Goal: Task Accomplishment & Management: Complete application form

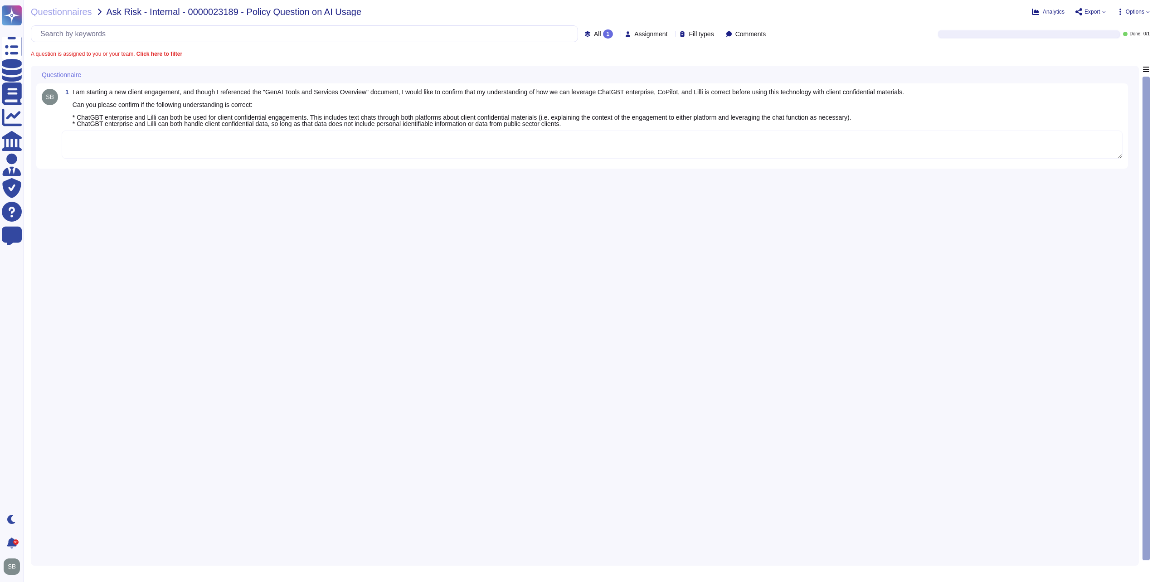
click at [183, 144] on textarea at bounding box center [592, 145] width 1061 height 28
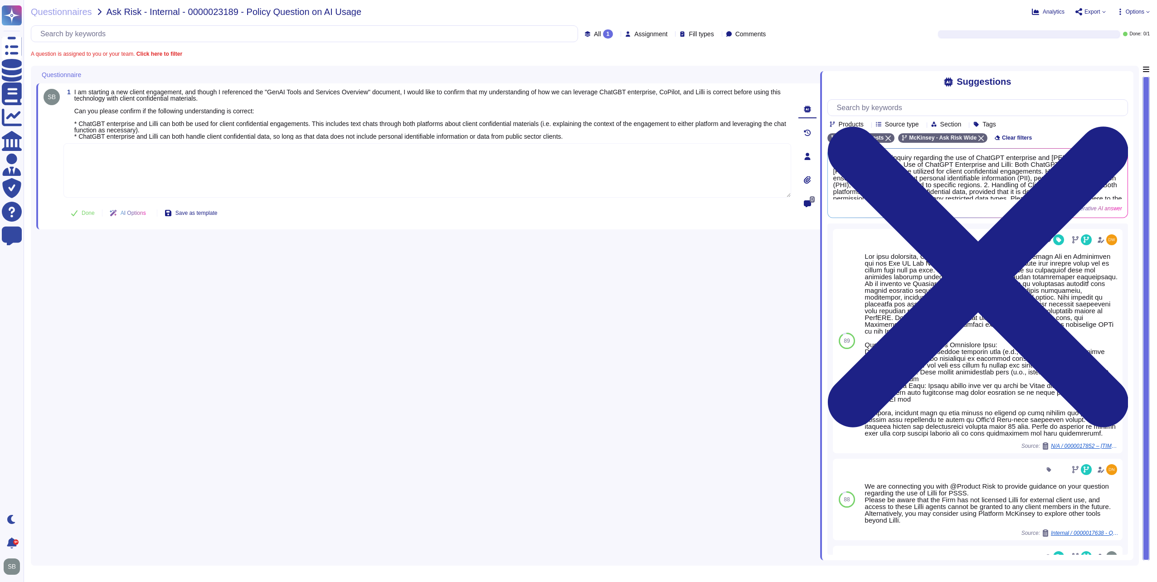
paste textarea "This is true, you may upload sanitized client deliverables and client confident…"
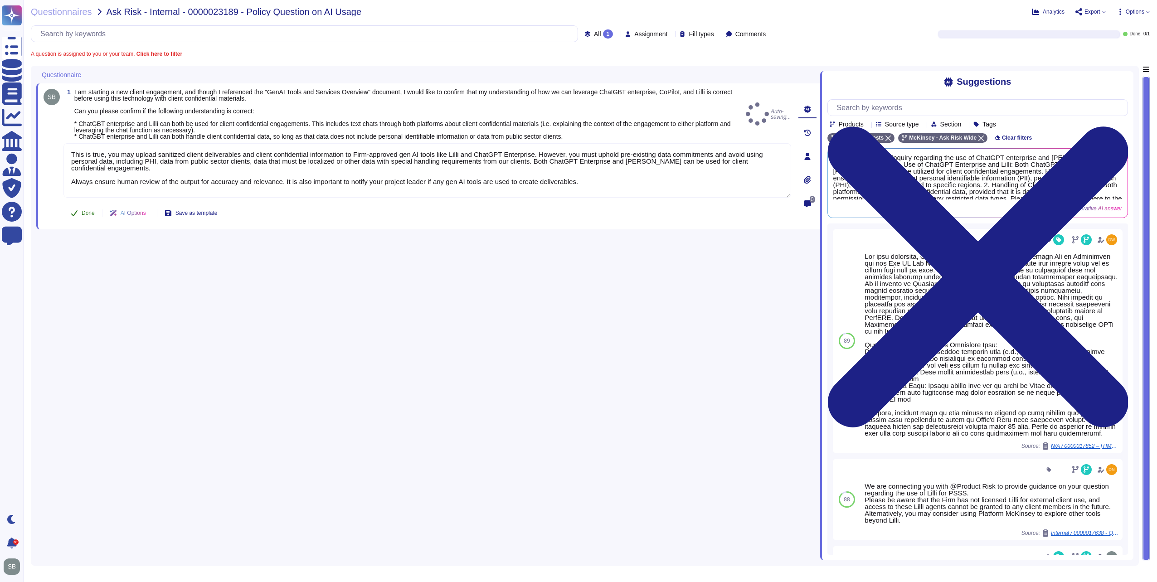
type textarea "This is true, you may upload sanitized client deliverables and client confident…"
click at [85, 214] on span "Done" at bounding box center [88, 212] width 13 height 5
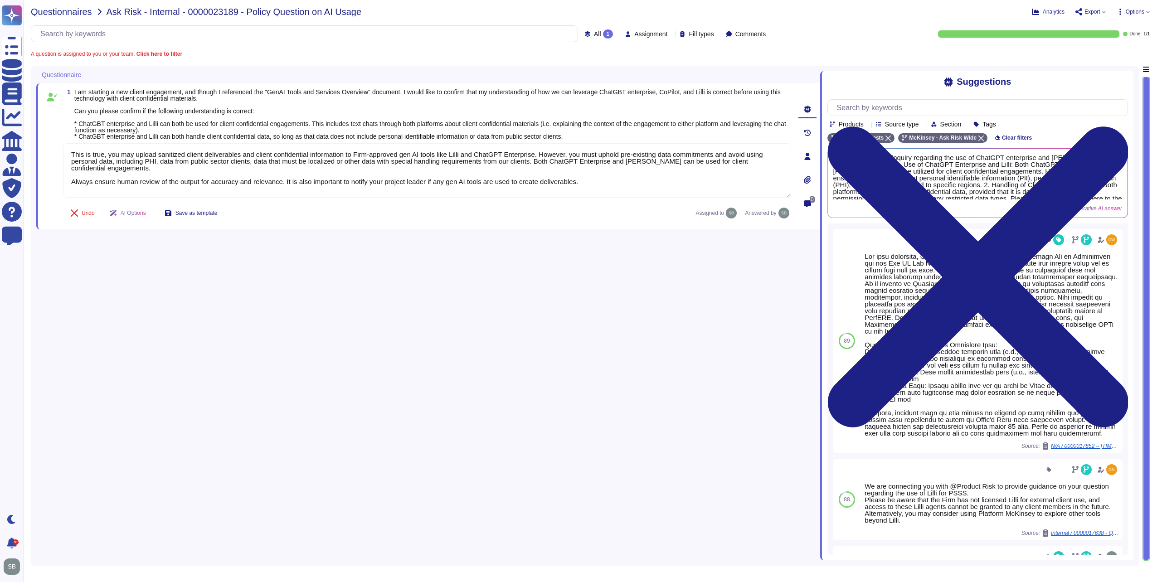
click at [46, 10] on span "Questionnaires" at bounding box center [61, 11] width 61 height 9
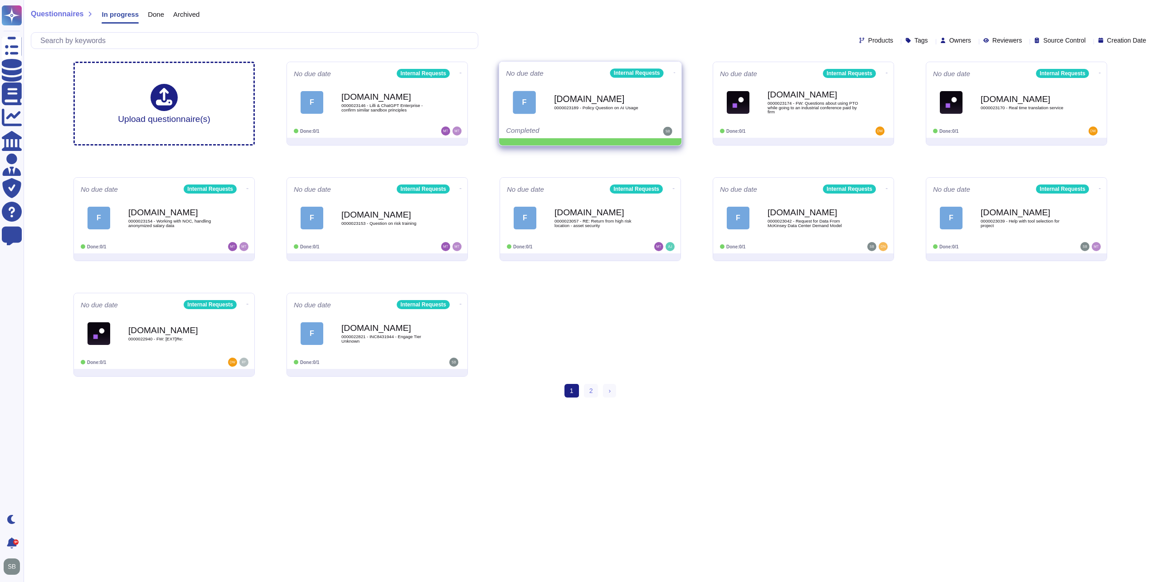
click at [674, 72] on icon at bounding box center [675, 73] width 2 height 2
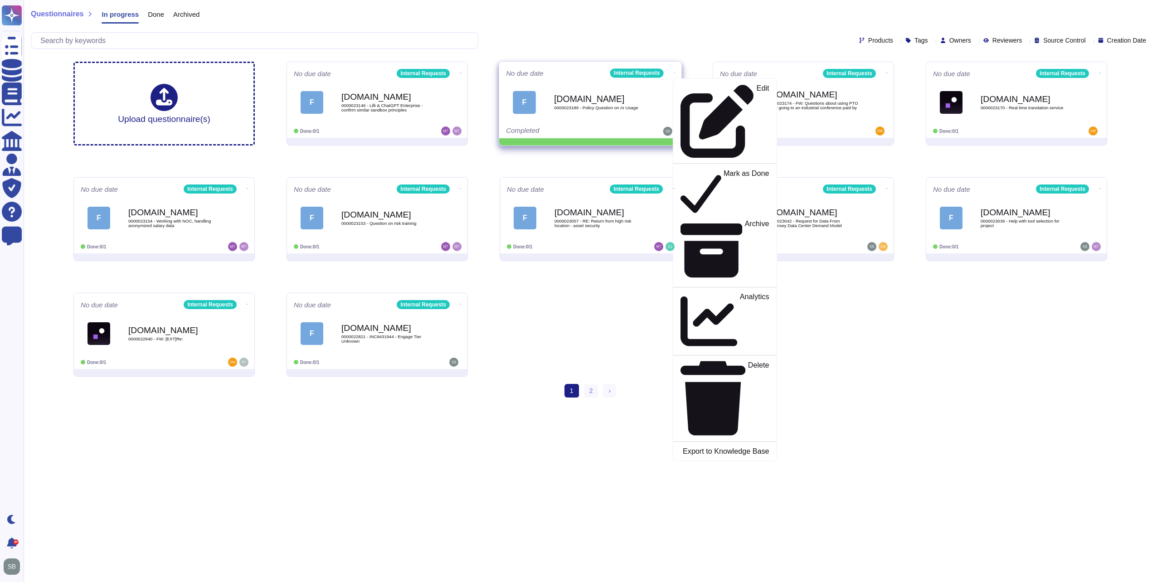
click at [604, 117] on div "[DOMAIN_NAME] 0000023189 - Policy Question on AI Usage" at bounding box center [600, 102] width 92 height 37
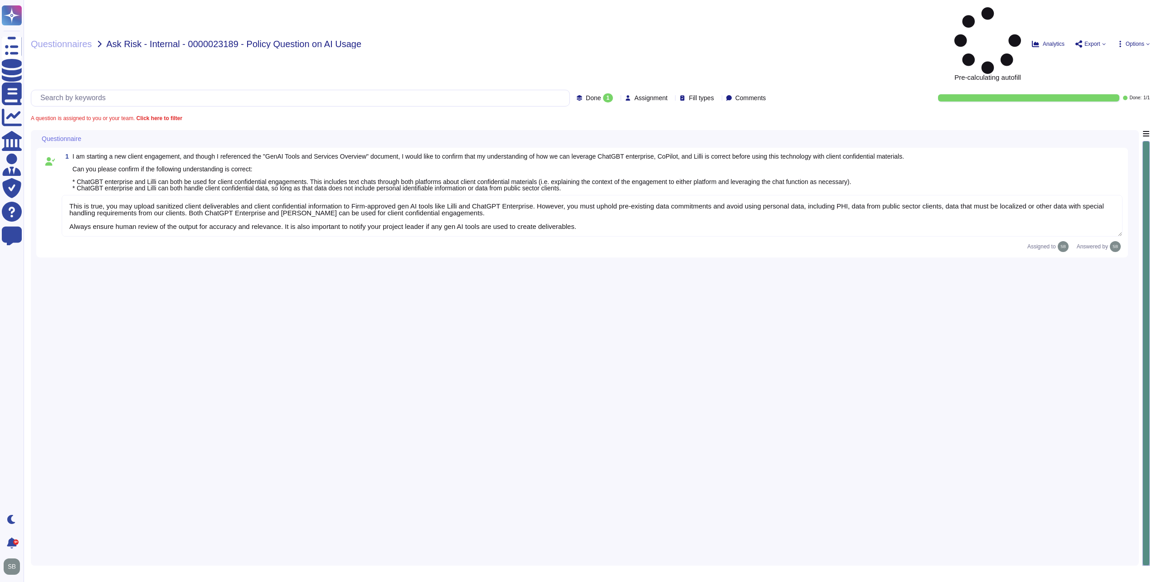
type textarea "This is true, you may upload sanitized client deliverables and client confident…"
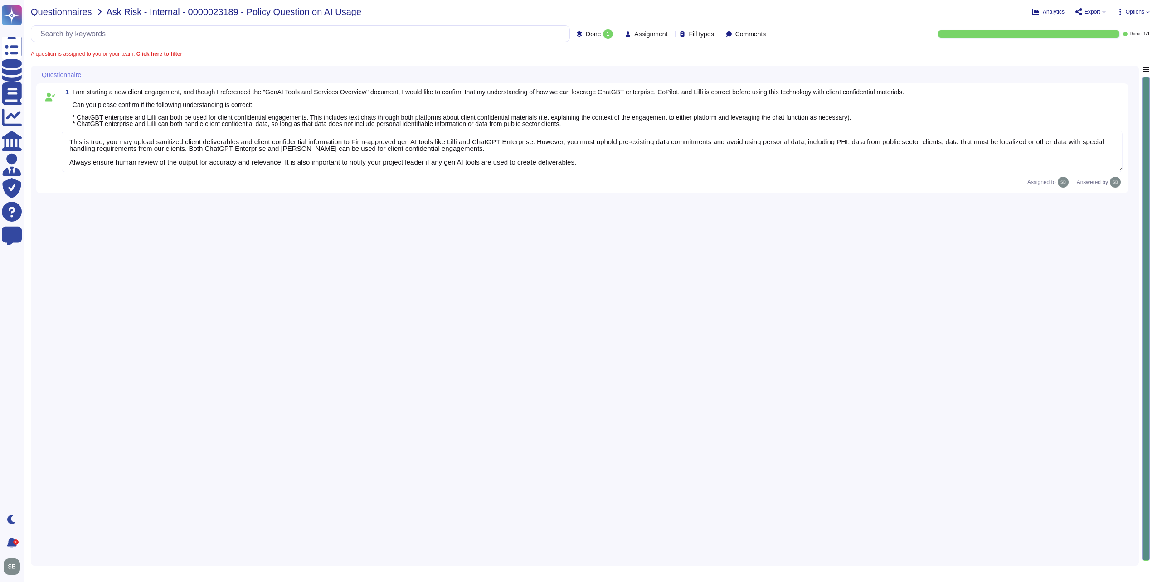
click at [73, 16] on span "Questionnaires" at bounding box center [61, 11] width 61 height 9
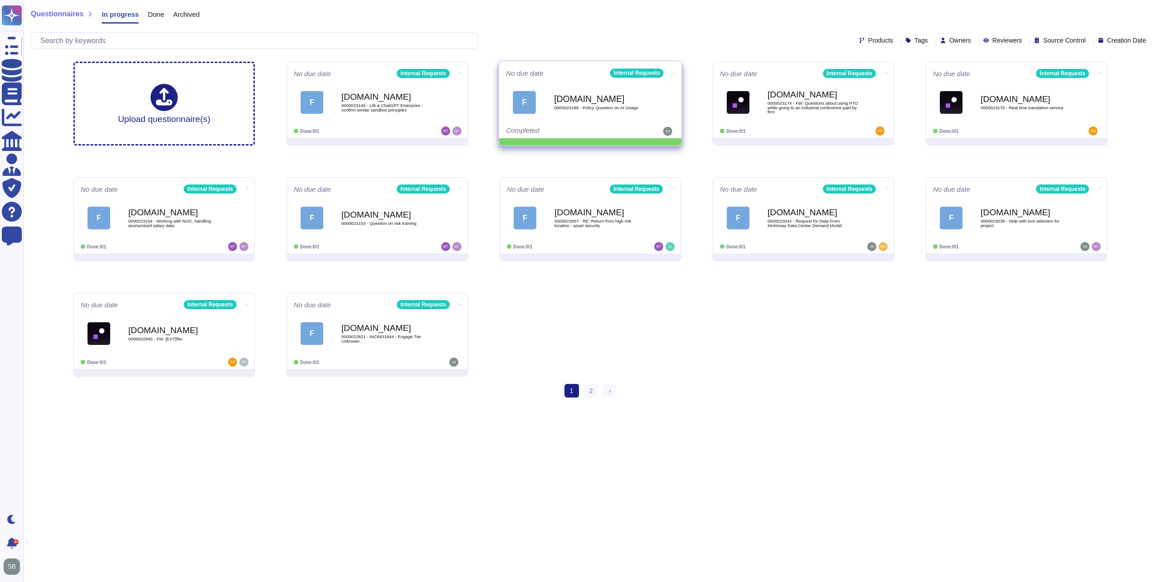
click at [674, 72] on icon at bounding box center [675, 73] width 2 height 2
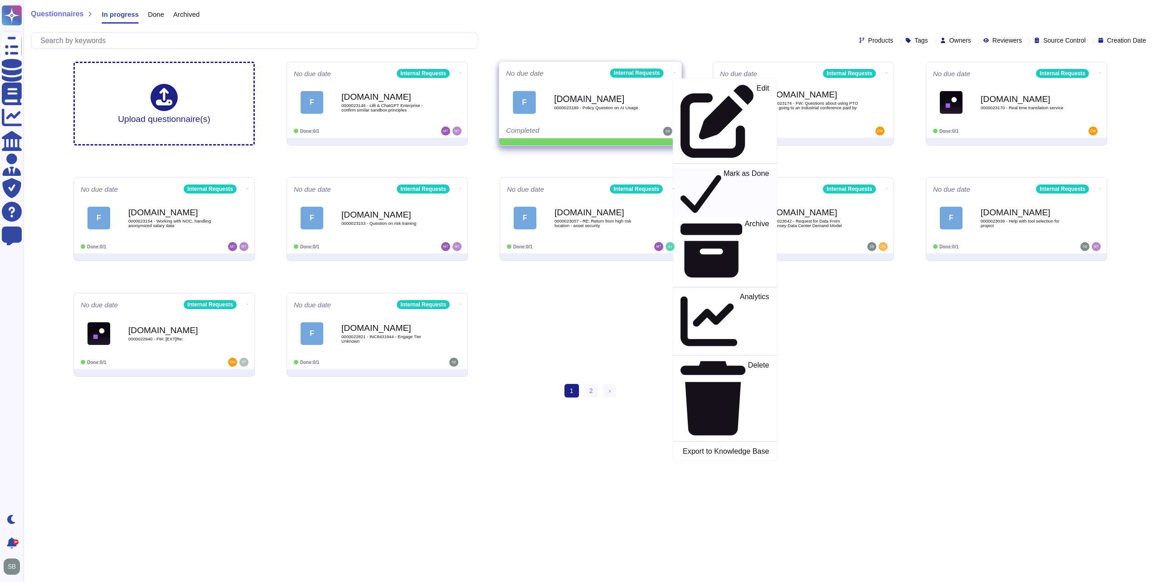
click at [724, 170] on p "Mark as Done" at bounding box center [747, 193] width 46 height 46
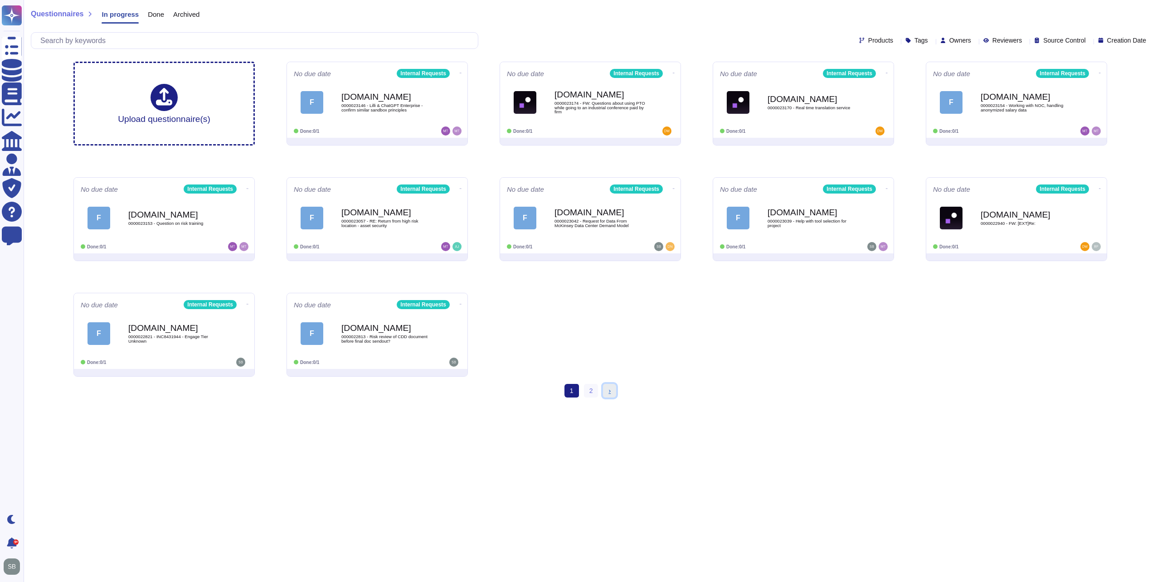
click at [613, 394] on link "› Next" at bounding box center [609, 391] width 13 height 14
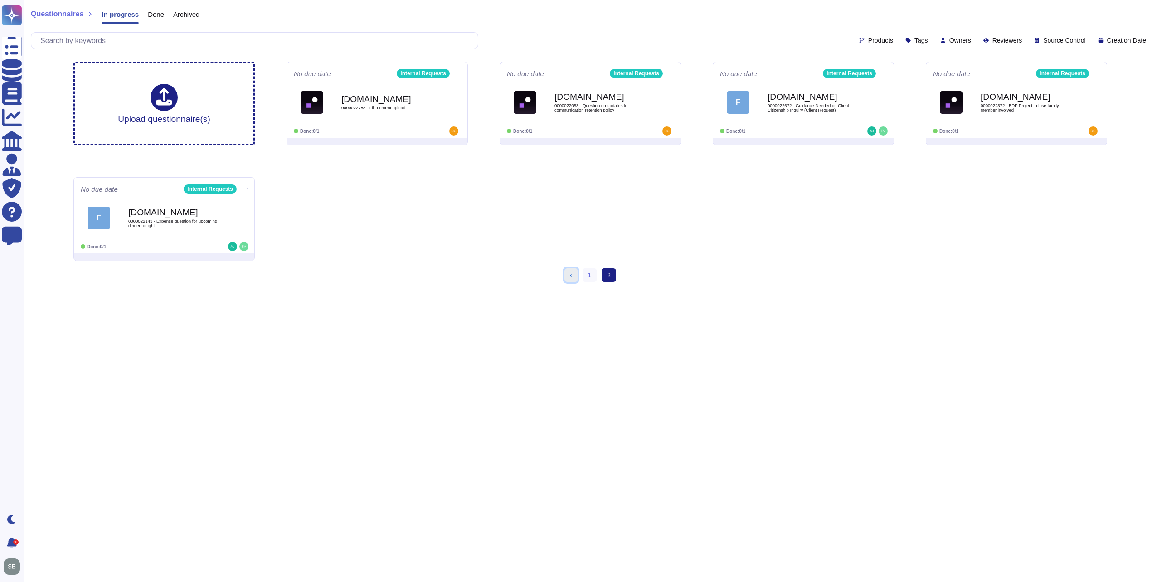
click at [566, 273] on link "‹ Previous" at bounding box center [571, 275] width 13 height 14
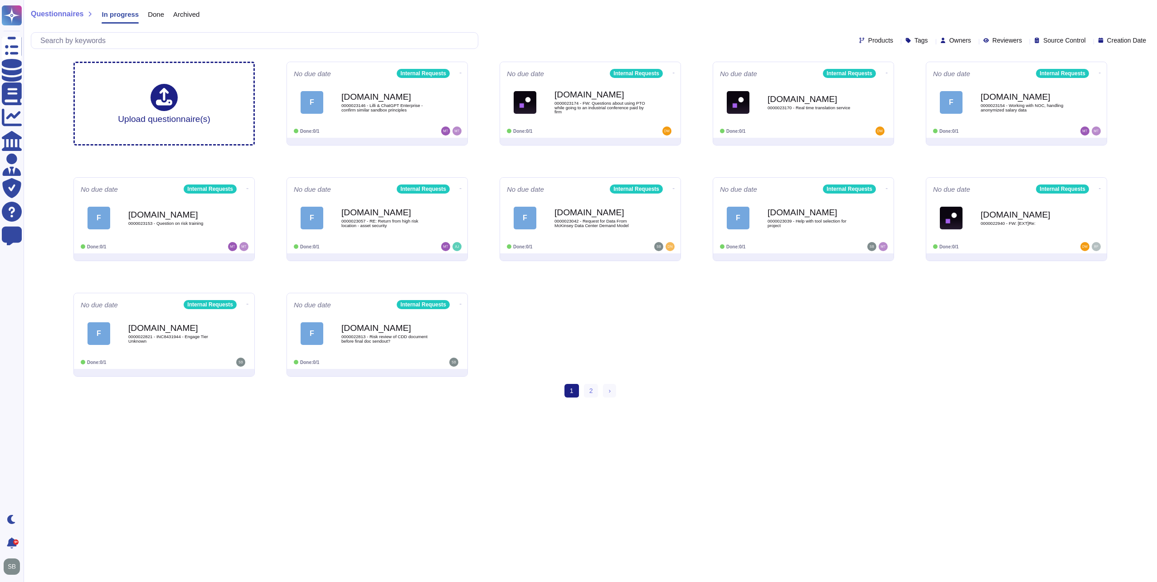
click at [662, 304] on div "Upload questionnaire(s) No due date Internal Requests F [DOMAIN_NAME] 000002314…" at bounding box center [590, 219] width 1049 height 330
click at [609, 391] on span "›" at bounding box center [610, 390] width 2 height 7
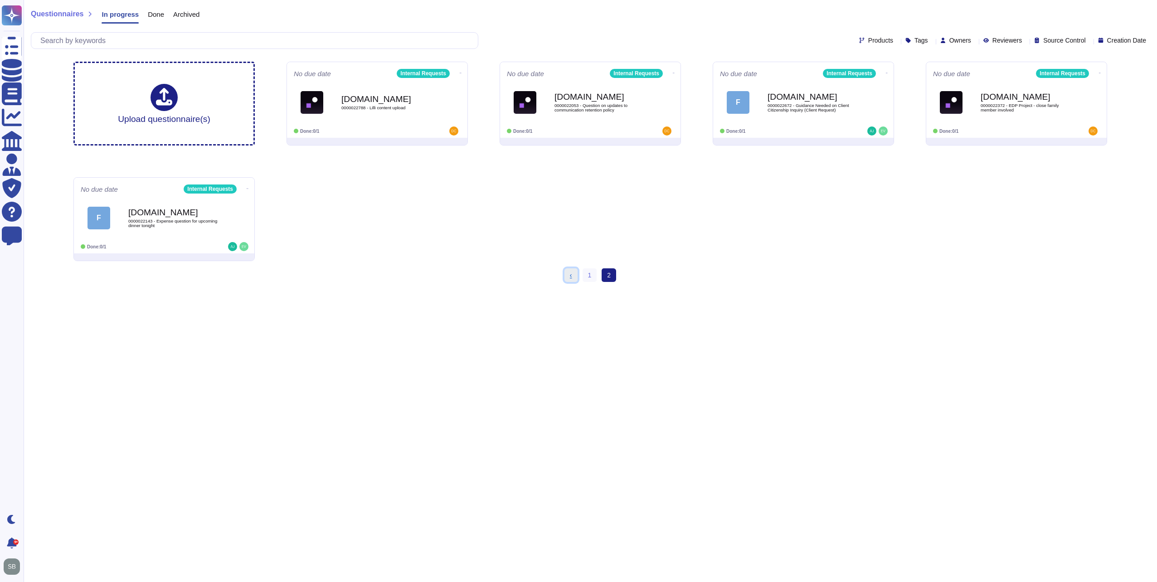
click at [570, 278] on span "‹" at bounding box center [571, 275] width 2 height 7
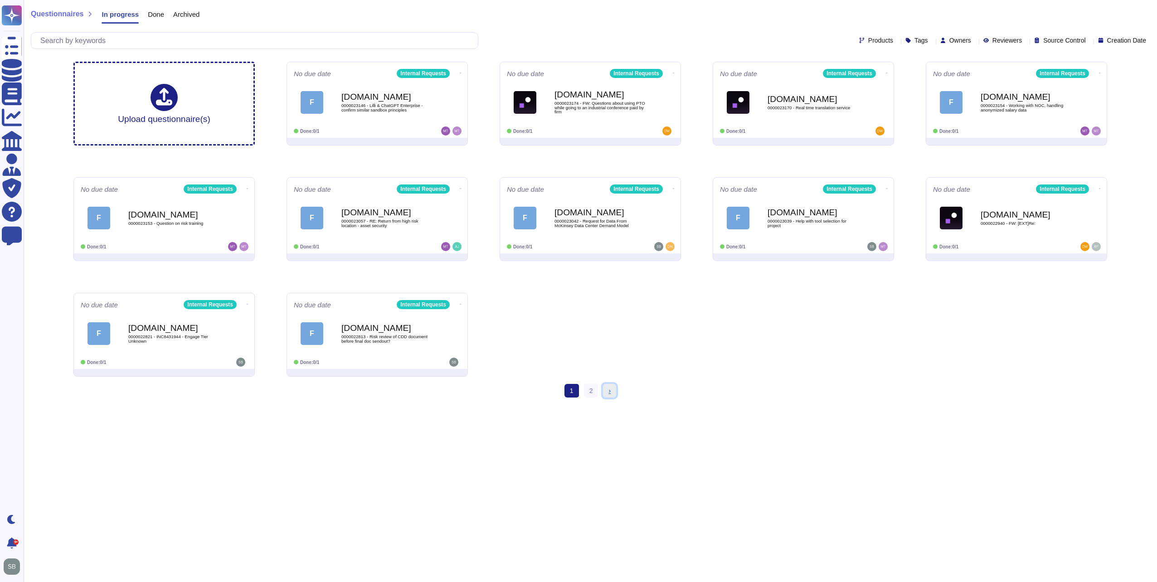
click at [612, 395] on link "› Next" at bounding box center [609, 391] width 13 height 14
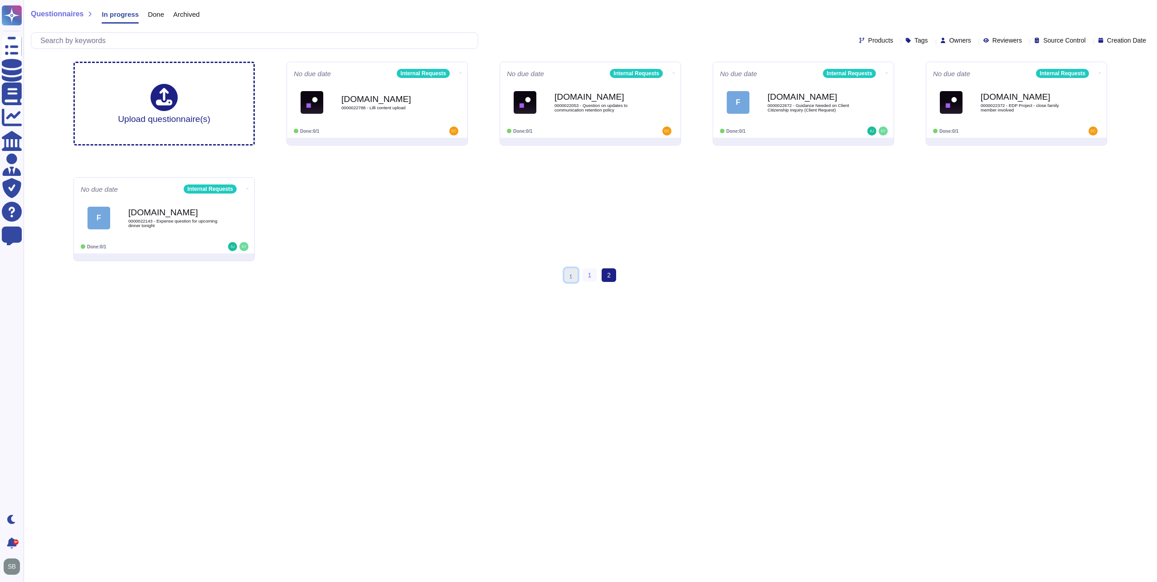
click at [575, 277] on link "‹ Previous" at bounding box center [571, 275] width 13 height 14
